Goal: Transaction & Acquisition: Obtain resource

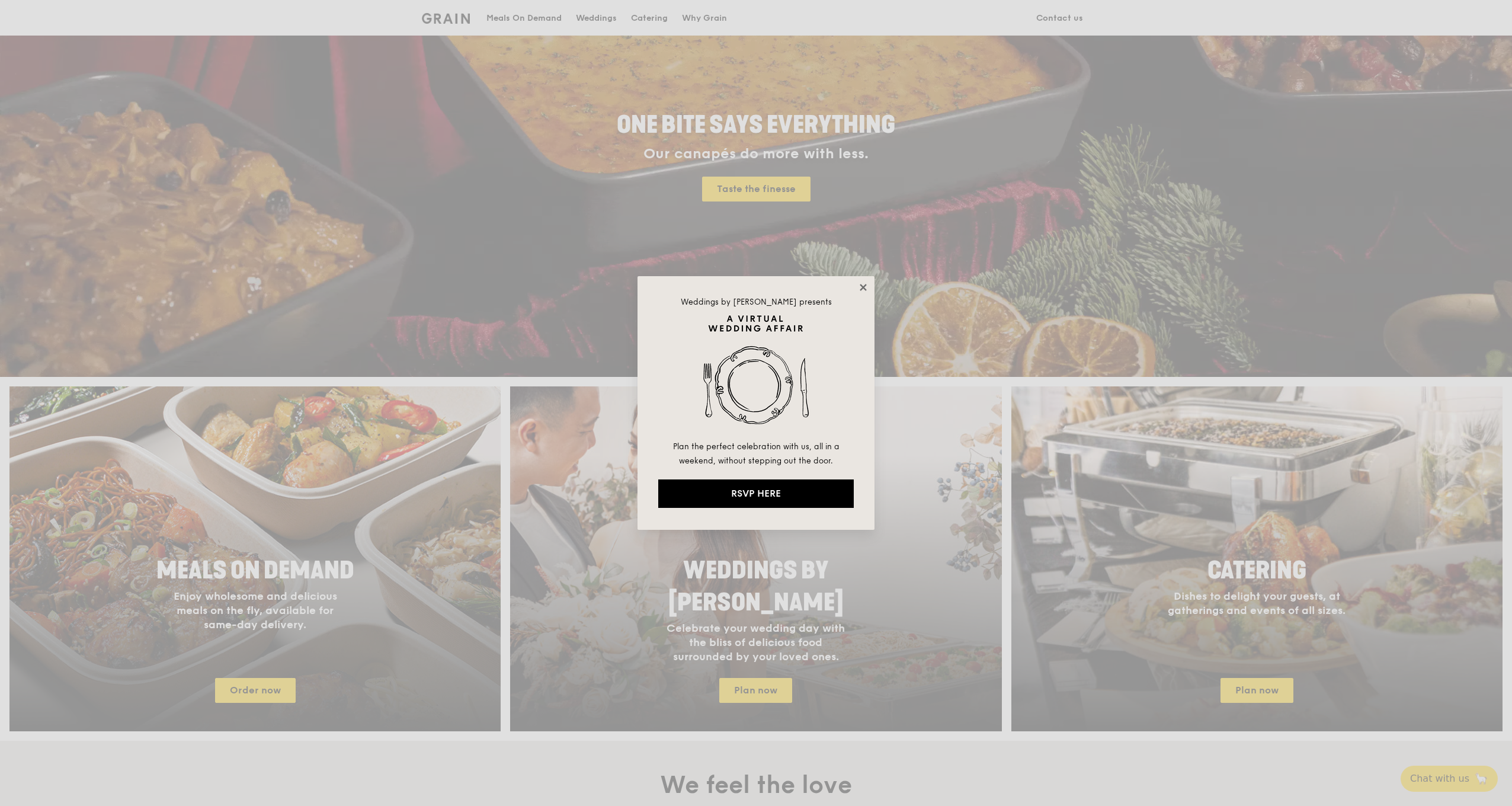
click at [863, 288] on icon at bounding box center [863, 288] width 7 height 7
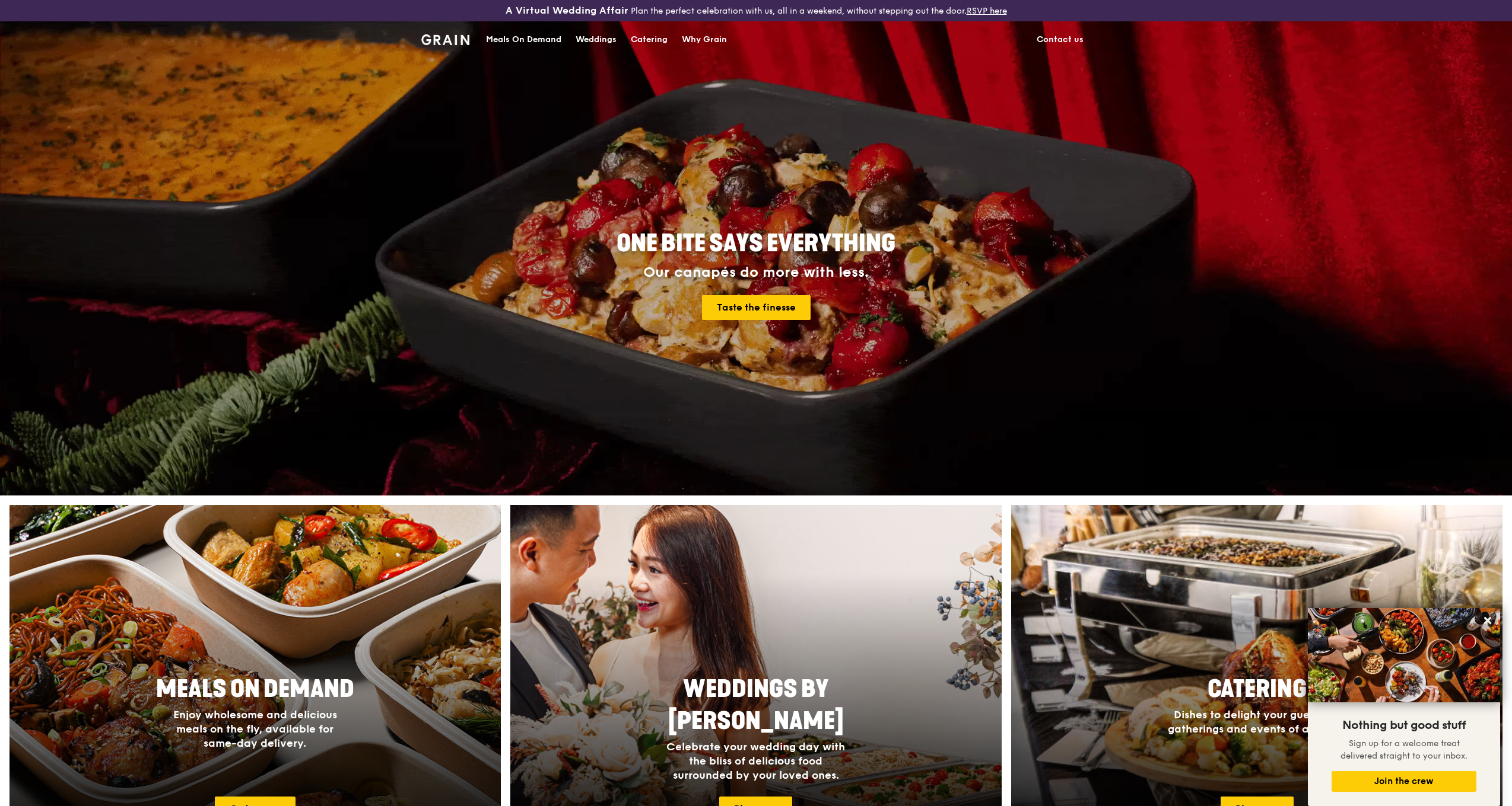
click at [653, 41] on div "Catering" at bounding box center [649, 39] width 37 height 36
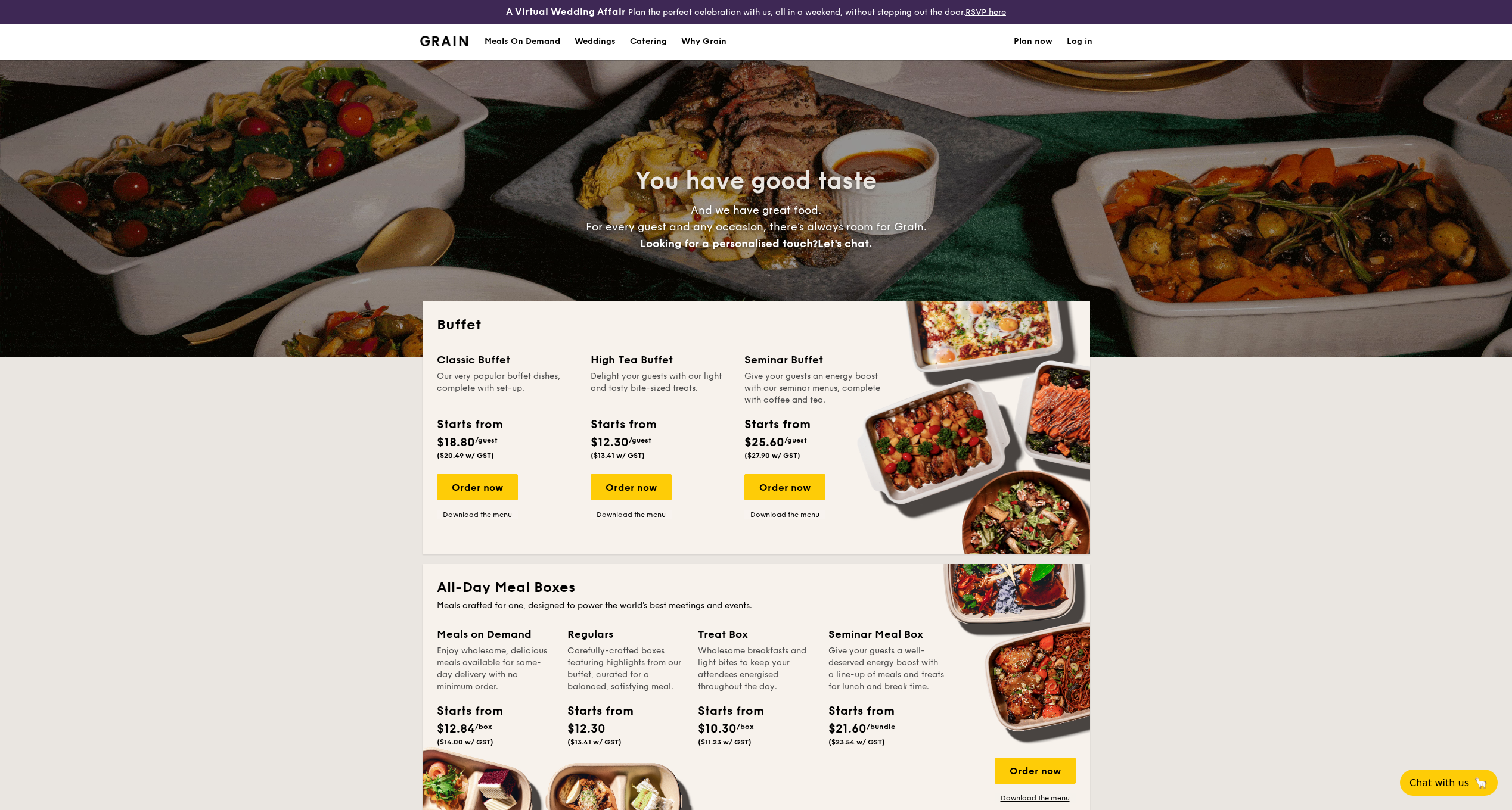
select select
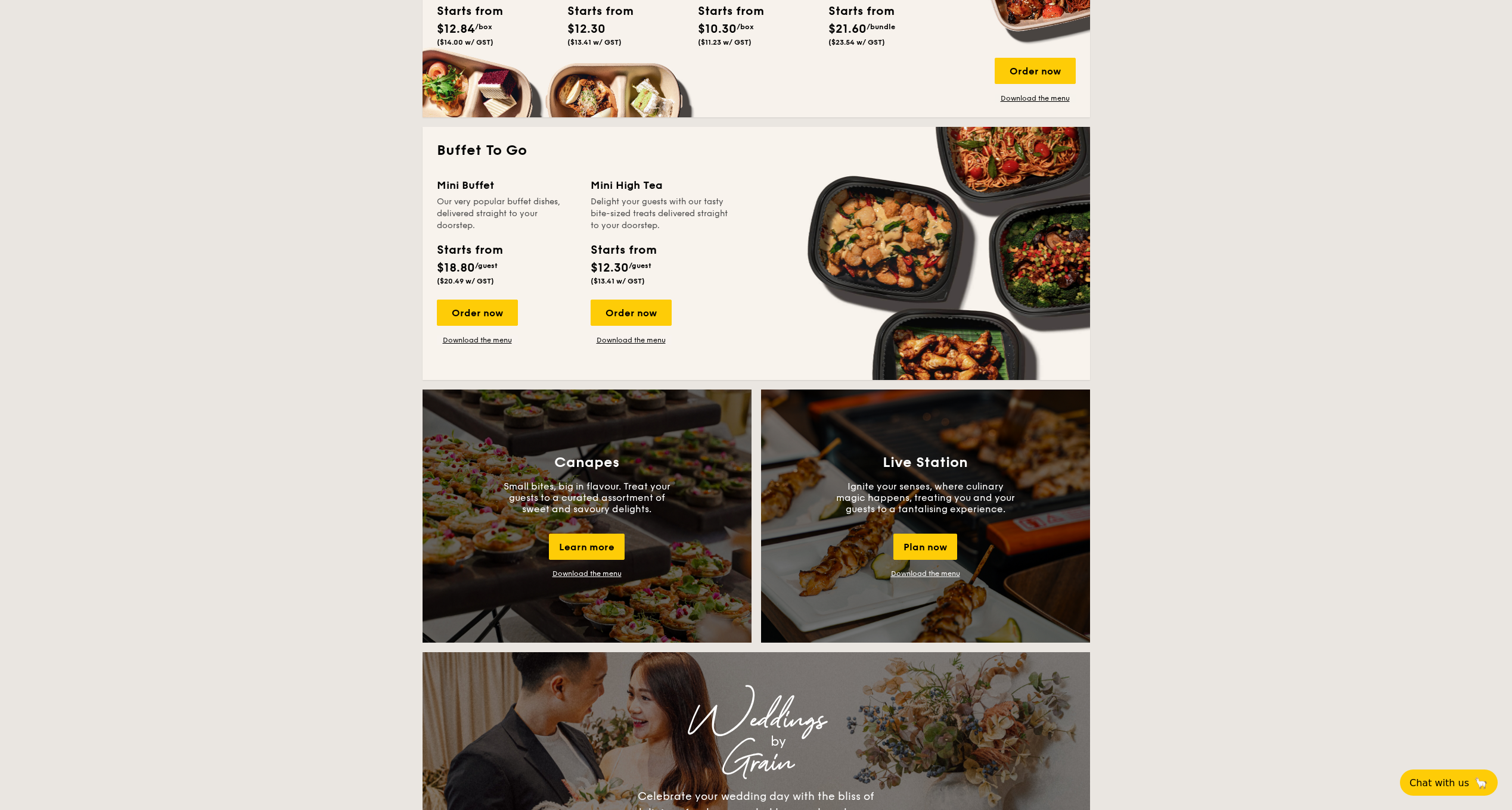
scroll to position [834, 0]
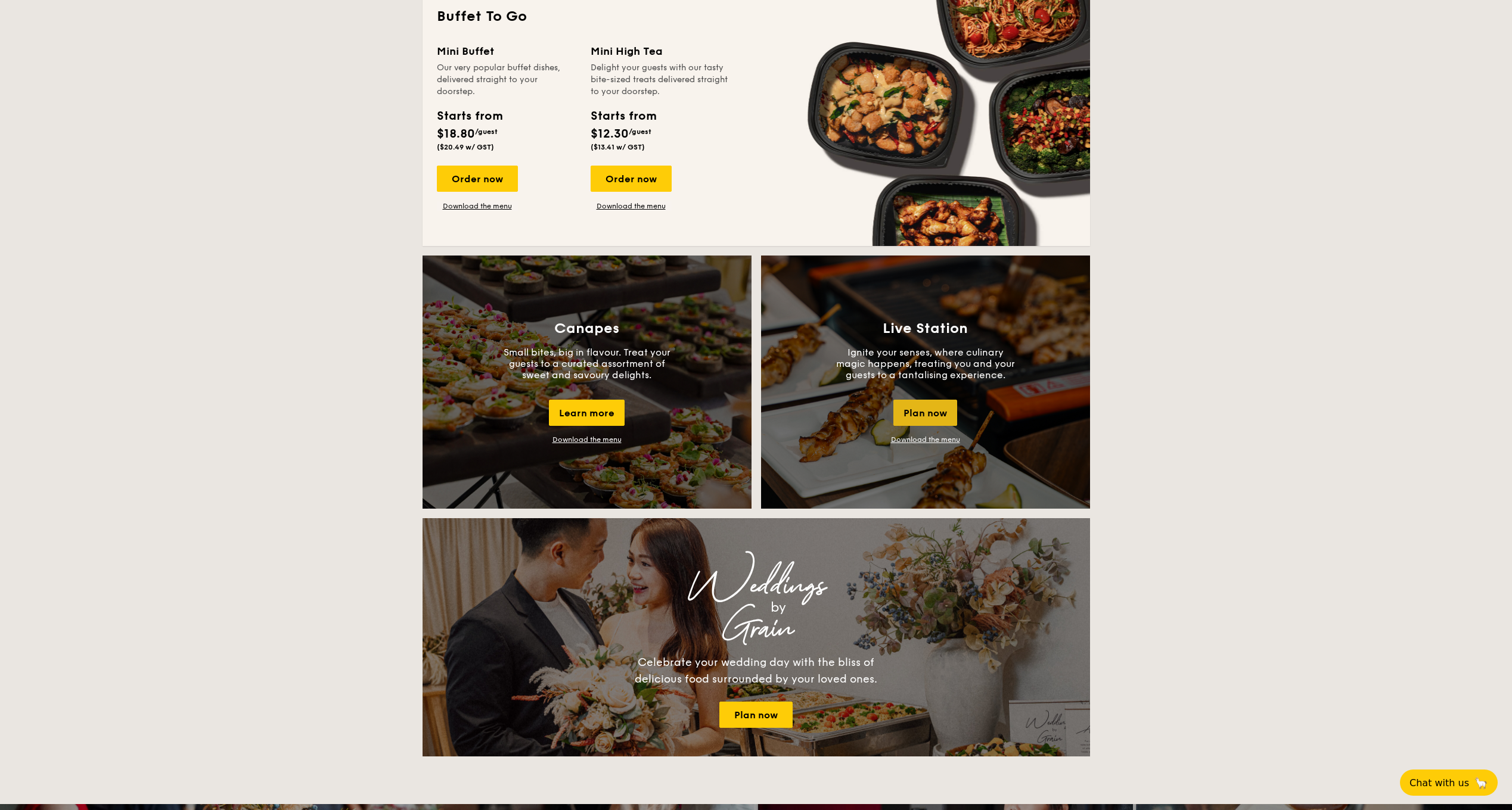
click at [921, 412] on div "Plan now" at bounding box center [925, 413] width 64 height 26
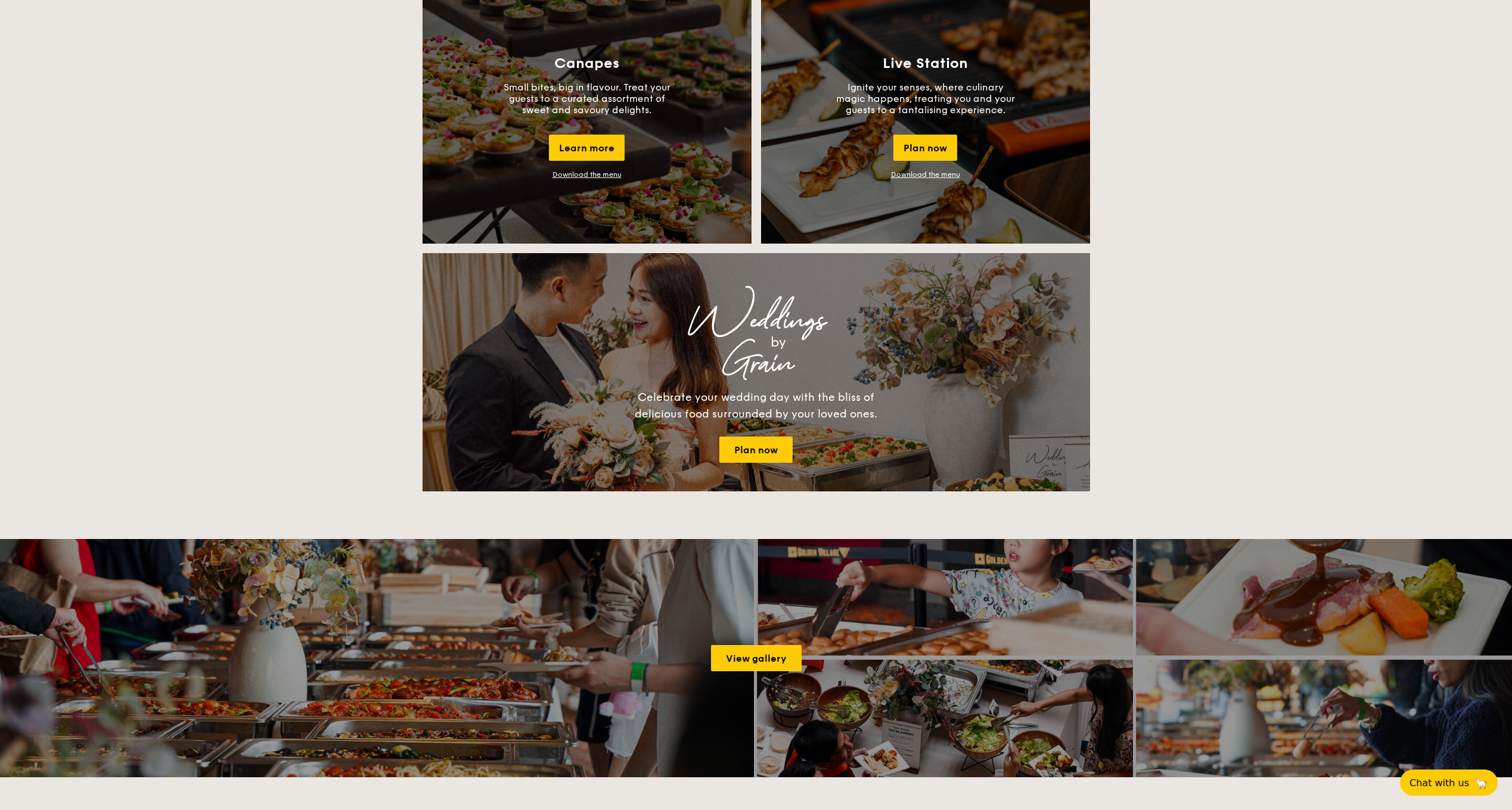
scroll to position [877, 0]
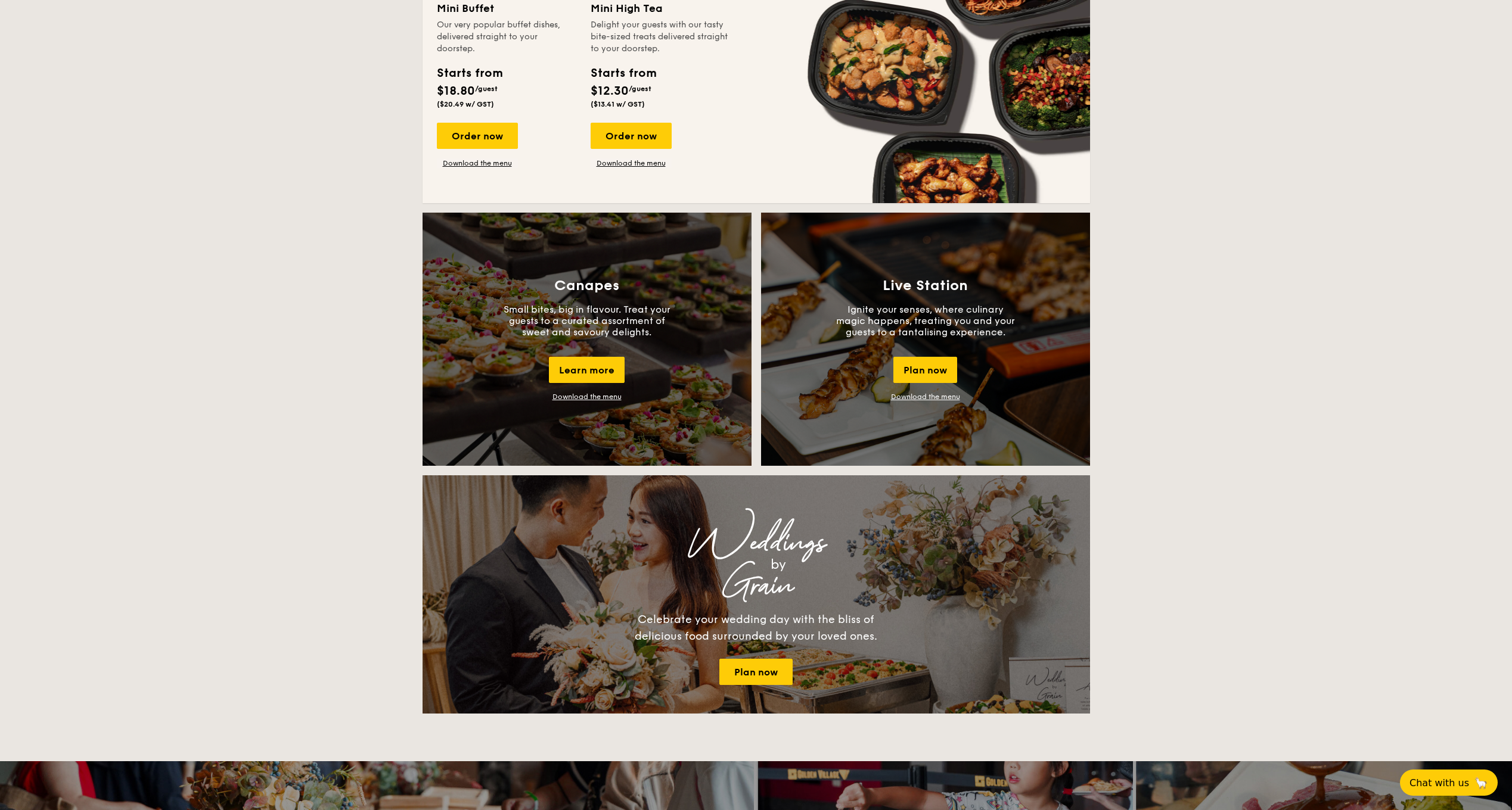
click at [940, 397] on link "Download the menu" at bounding box center [925, 397] width 69 height 9
